Goal: Complete application form

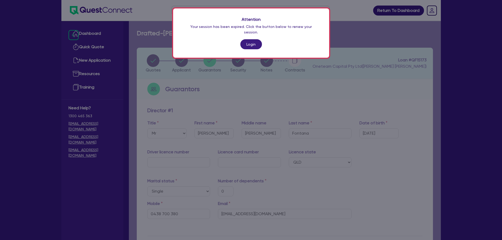
select select "MR"
select select "QLD"
select select "SINGLE"
click at [253, 44] on link "Login" at bounding box center [251, 44] width 22 height 10
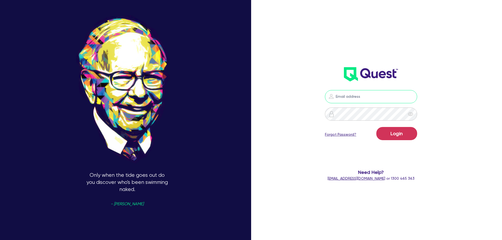
click at [358, 94] on input "email" at bounding box center [371, 96] width 92 height 13
click at [370, 92] on input "email" at bounding box center [371, 96] width 92 height 13
type input "[EMAIL_ADDRESS][PERSON_NAME][DOMAIN_NAME]"
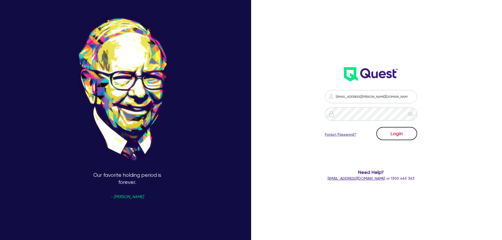
click at [410, 134] on button "Login" at bounding box center [396, 133] width 41 height 13
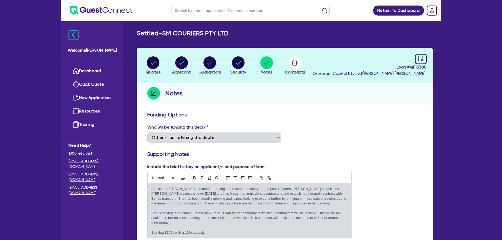
select select "Other"
